Goal: Task Accomplishment & Management: Manage account settings

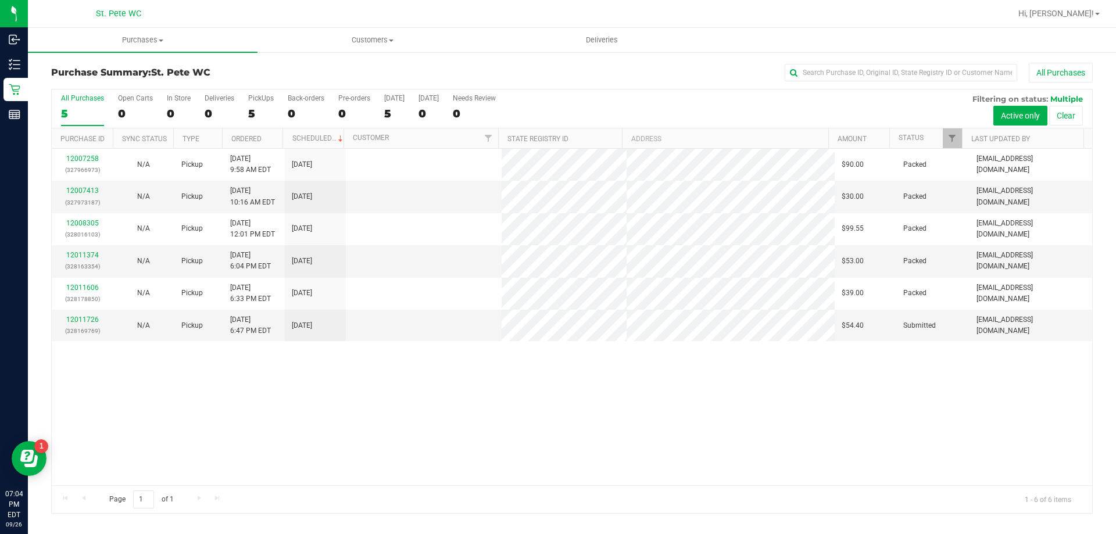
drag, startPoint x: 237, startPoint y: 477, endPoint x: 227, endPoint y: 477, distance: 10.5
click at [228, 477] on div "12007258 (327966973) N/A Pickup [DATE] 9:58 AM EDT 9/26/2025 $90.00 Packed [EMA…" at bounding box center [572, 317] width 1041 height 337
click at [90, 322] on link "12011726" at bounding box center [82, 320] width 33 height 8
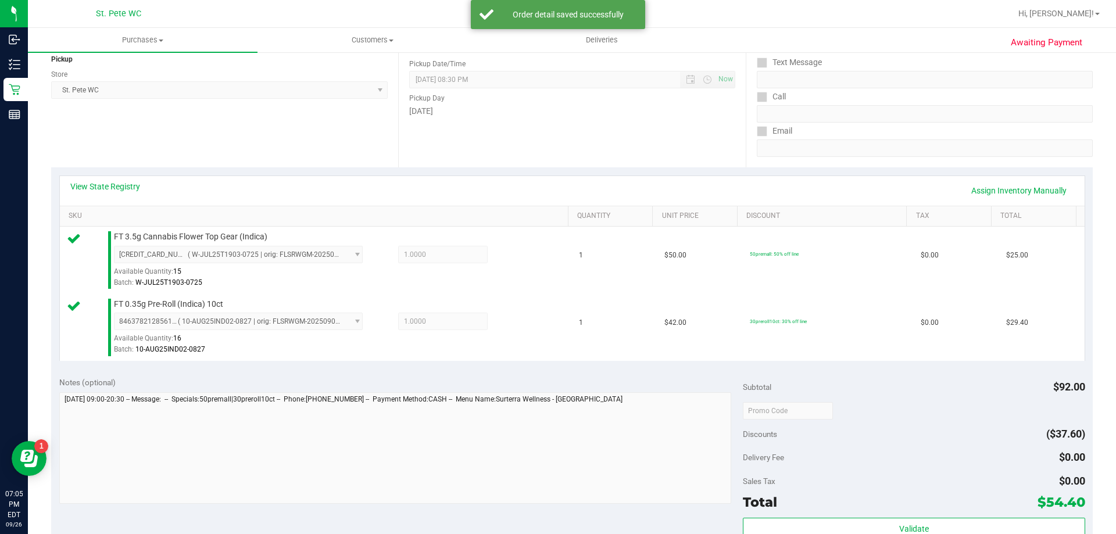
scroll to position [349, 0]
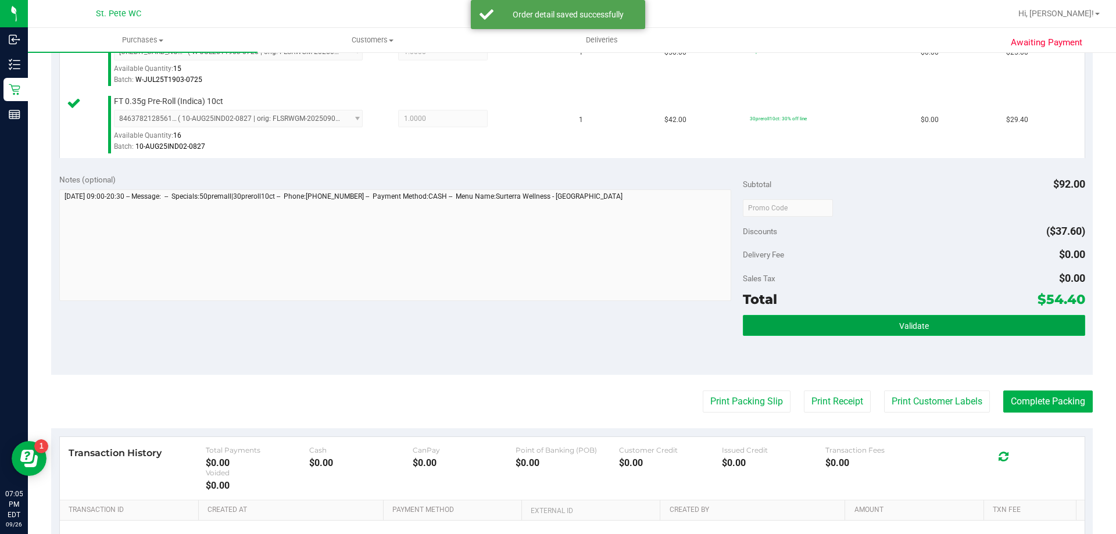
click at [877, 329] on button "Validate" at bounding box center [914, 325] width 342 height 21
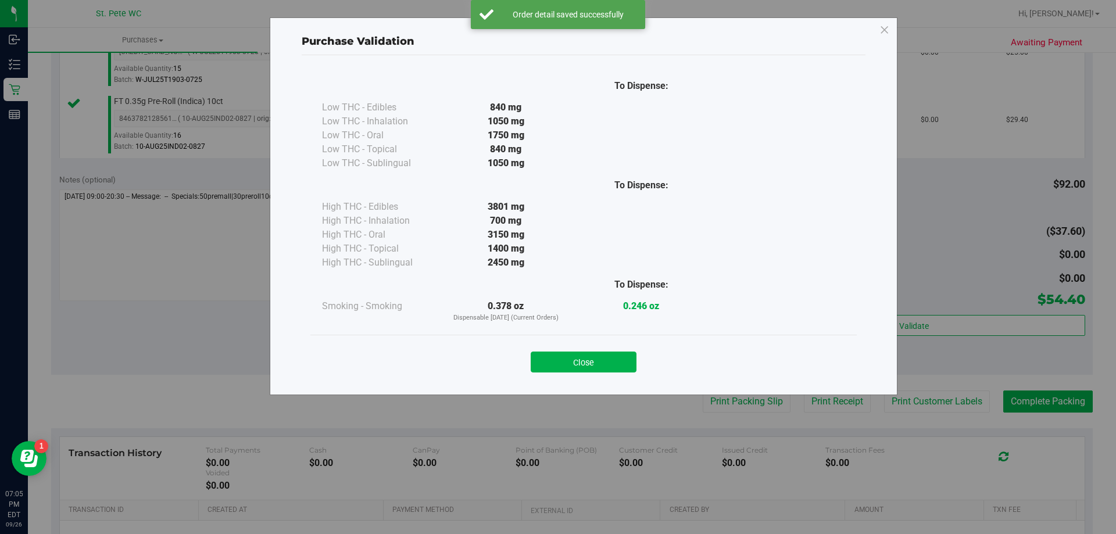
click at [617, 373] on div "Close" at bounding box center [583, 358] width 546 height 47
click at [616, 369] on button "Close" at bounding box center [584, 362] width 106 height 21
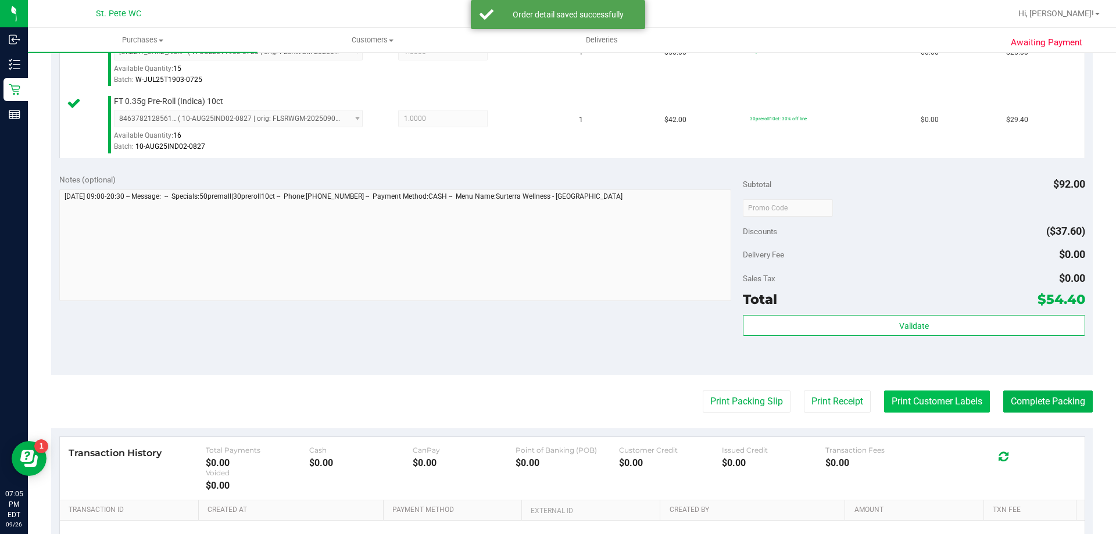
click at [918, 402] on button "Print Customer Labels" at bounding box center [937, 402] width 106 height 22
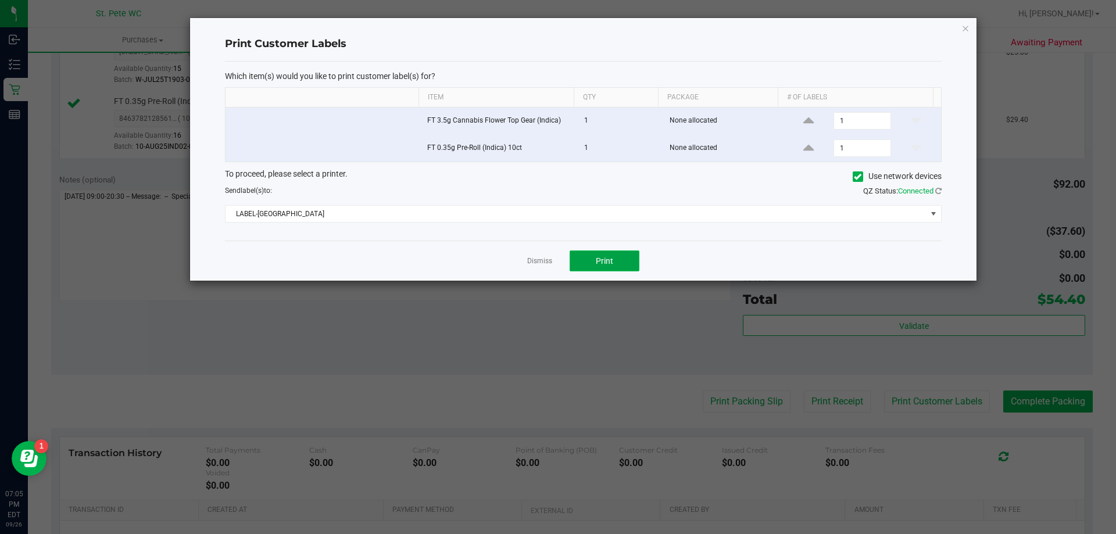
click at [628, 269] on button "Print" at bounding box center [605, 261] width 70 height 21
click at [966, 26] on icon "button" at bounding box center [966, 28] width 8 height 14
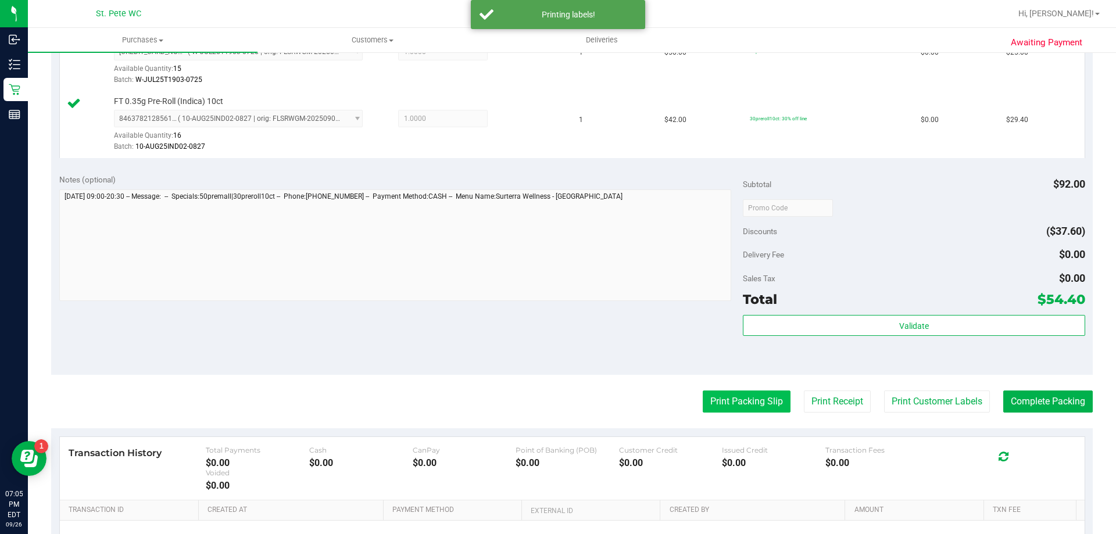
click at [731, 407] on button "Print Packing Slip" at bounding box center [747, 402] width 88 height 22
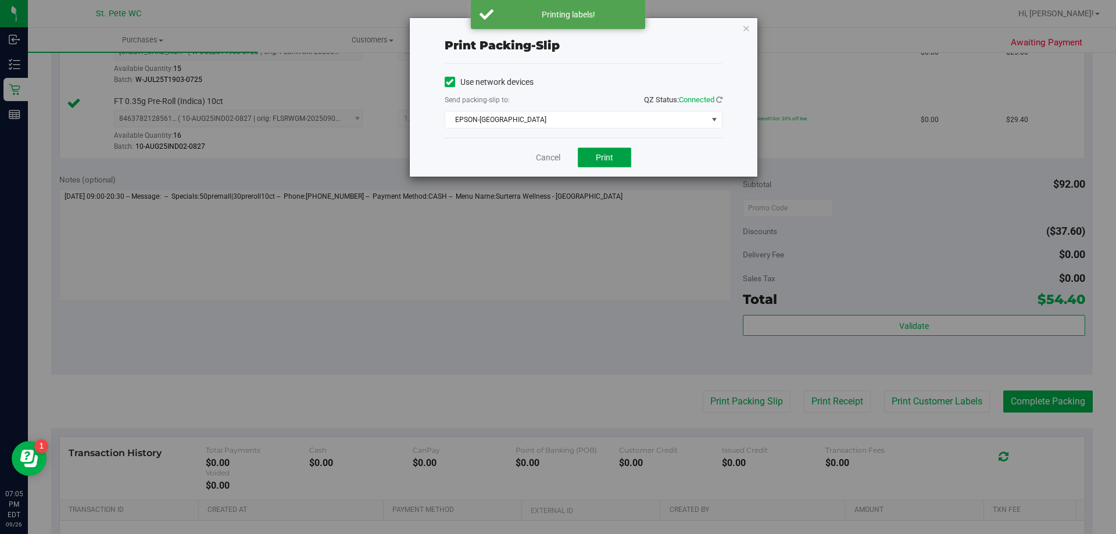
click at [590, 151] on button "Print" at bounding box center [604, 158] width 53 height 20
click at [746, 23] on icon "button" at bounding box center [746, 28] width 8 height 14
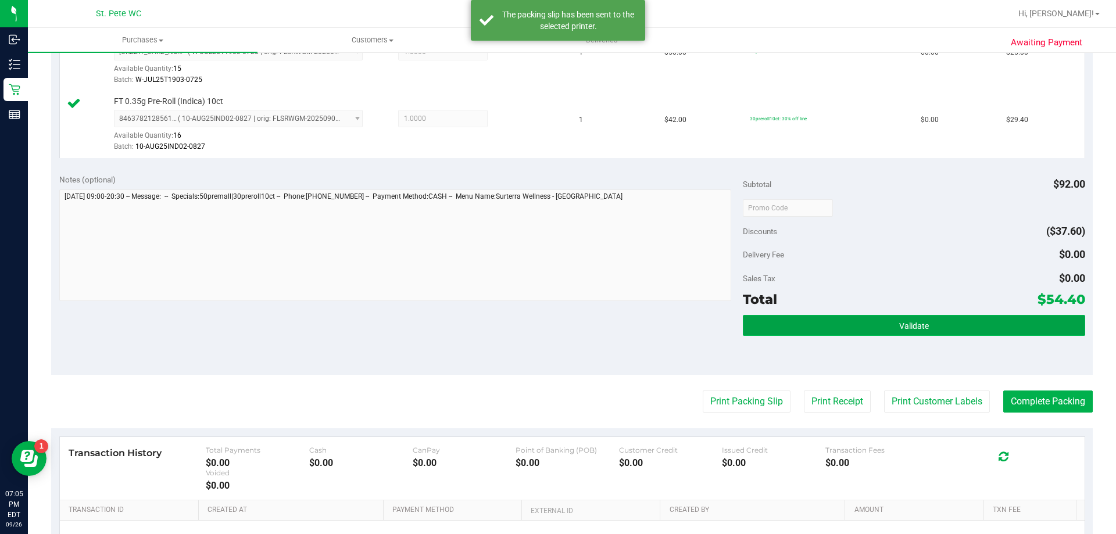
click at [862, 333] on button "Validate" at bounding box center [914, 325] width 342 height 21
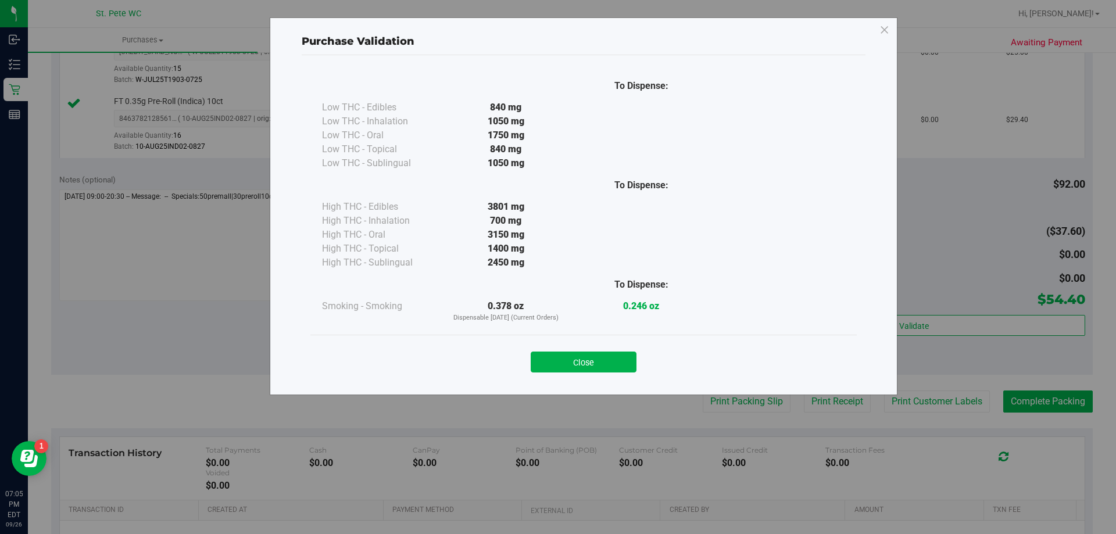
drag, startPoint x: 616, startPoint y: 358, endPoint x: 682, endPoint y: 352, distance: 66.5
click at [617, 358] on button "Close" at bounding box center [584, 362] width 106 height 21
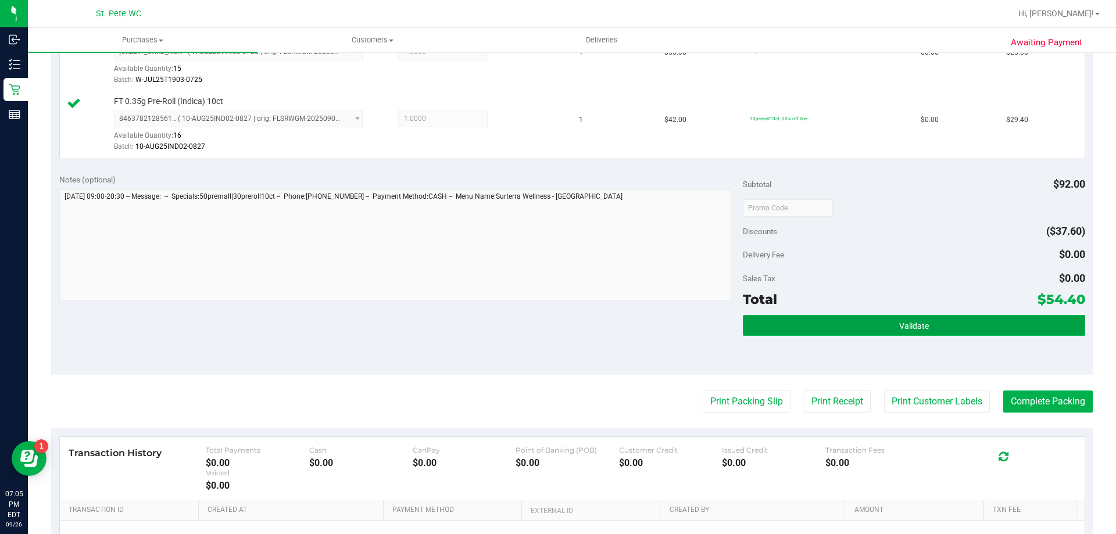
click at [789, 333] on button "Validate" at bounding box center [914, 325] width 342 height 21
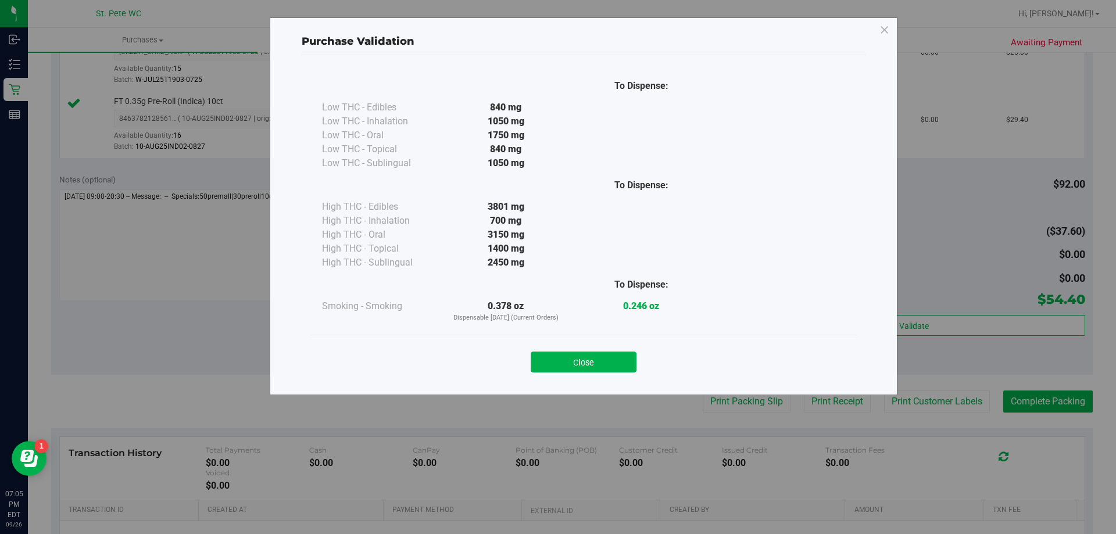
drag, startPoint x: 569, startPoint y: 363, endPoint x: 831, endPoint y: 379, distance: 262.6
click at [571, 364] on button "Close" at bounding box center [584, 362] width 106 height 21
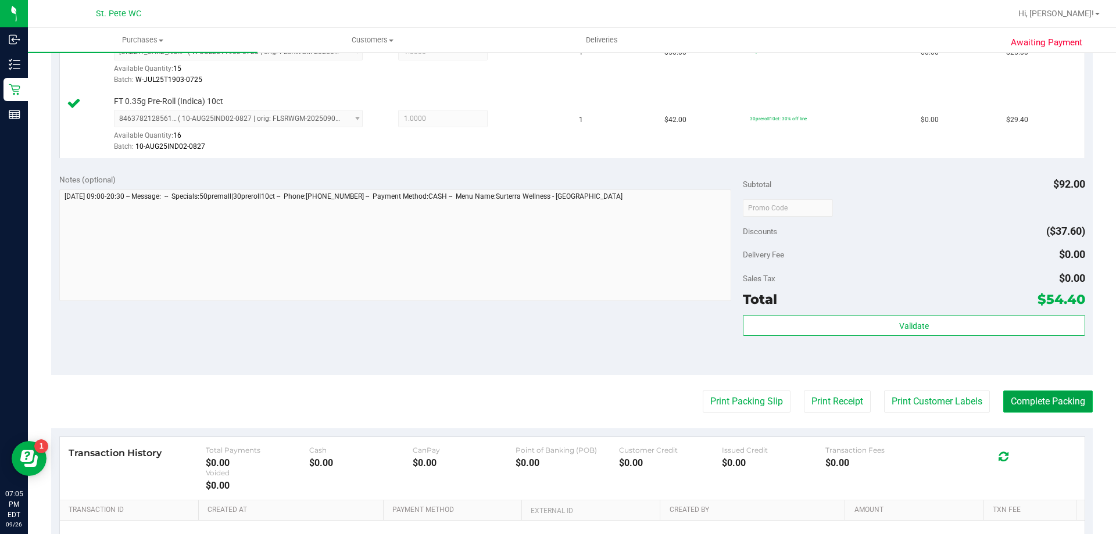
click at [1035, 402] on button "Complete Packing" at bounding box center [1048, 402] width 90 height 22
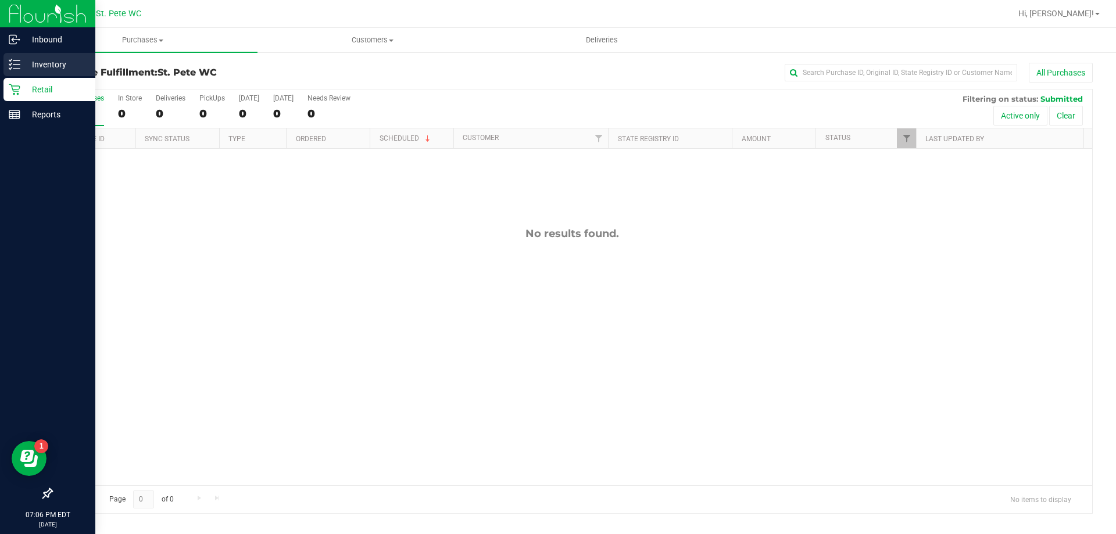
click at [16, 69] on line at bounding box center [16, 69] width 6 height 0
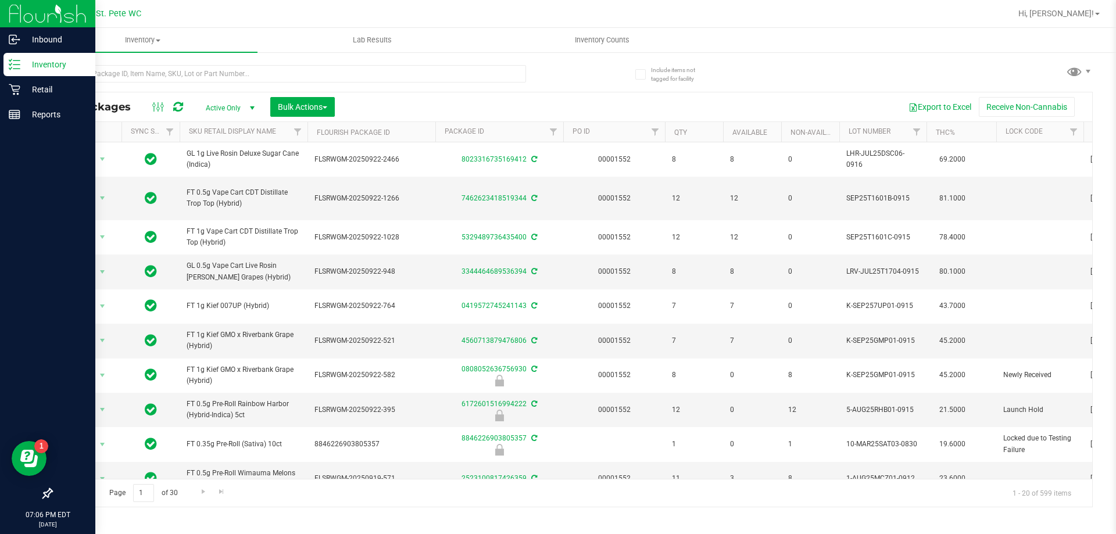
click at [56, 76] on link "Inventory" at bounding box center [47, 65] width 95 height 25
click at [69, 78] on div "Retail" at bounding box center [49, 89] width 92 height 23
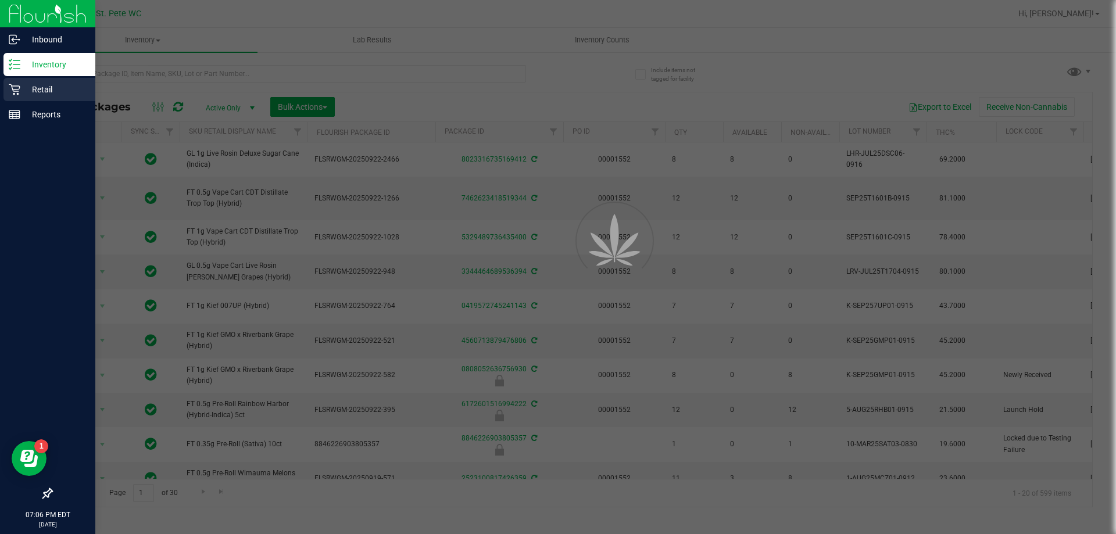
click at [53, 94] on p "Retail" at bounding box center [55, 90] width 70 height 14
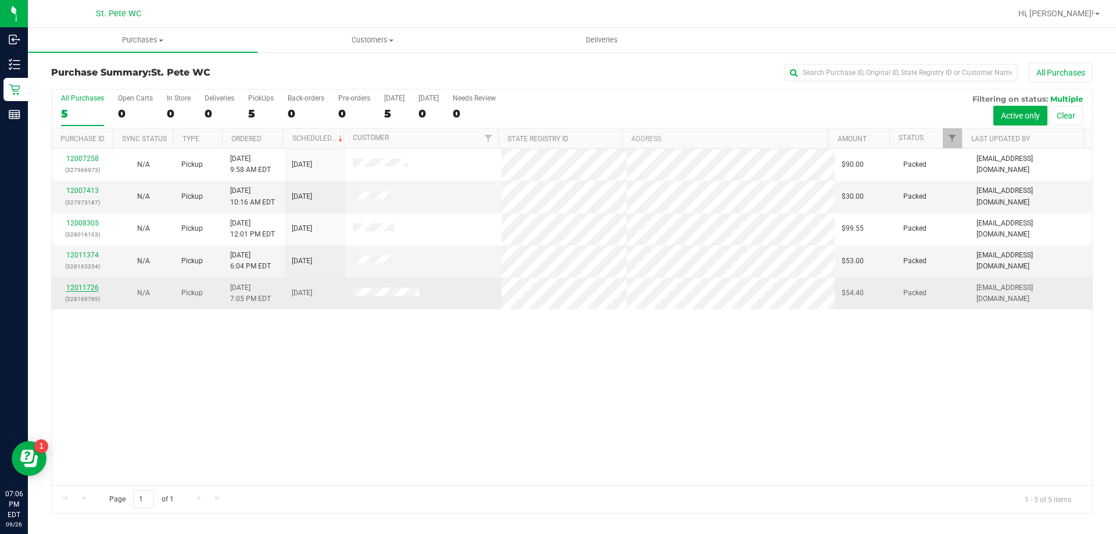
click at [76, 286] on link "12011726" at bounding box center [82, 288] width 33 height 8
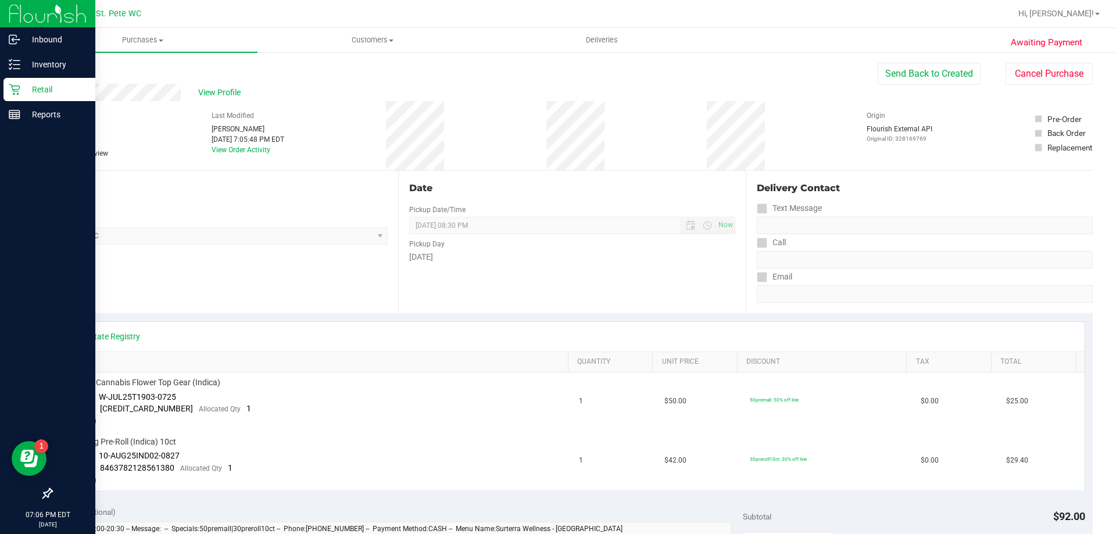
click at [19, 90] on icon at bounding box center [15, 90] width 12 height 12
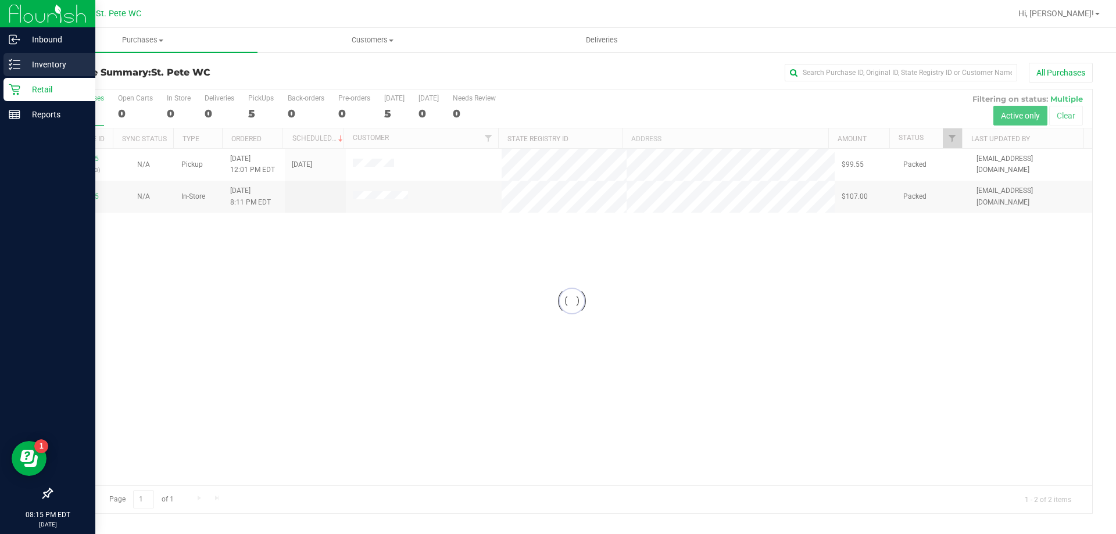
click at [22, 67] on p "Inventory" at bounding box center [55, 65] width 70 height 14
